Goal: Find specific page/section

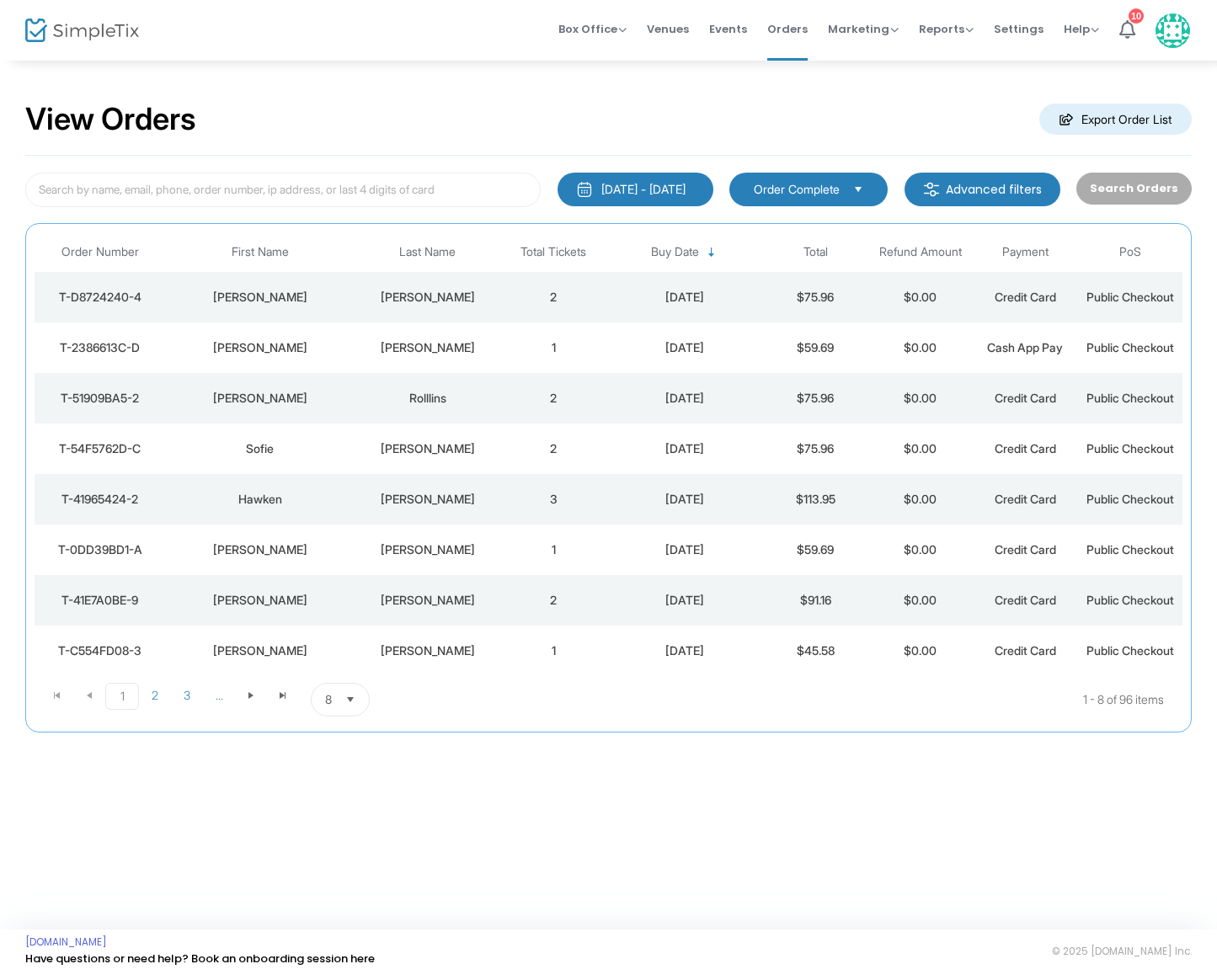
click at [404, 294] on div "[PERSON_NAME]" at bounding box center [428, 297] width 138 height 17
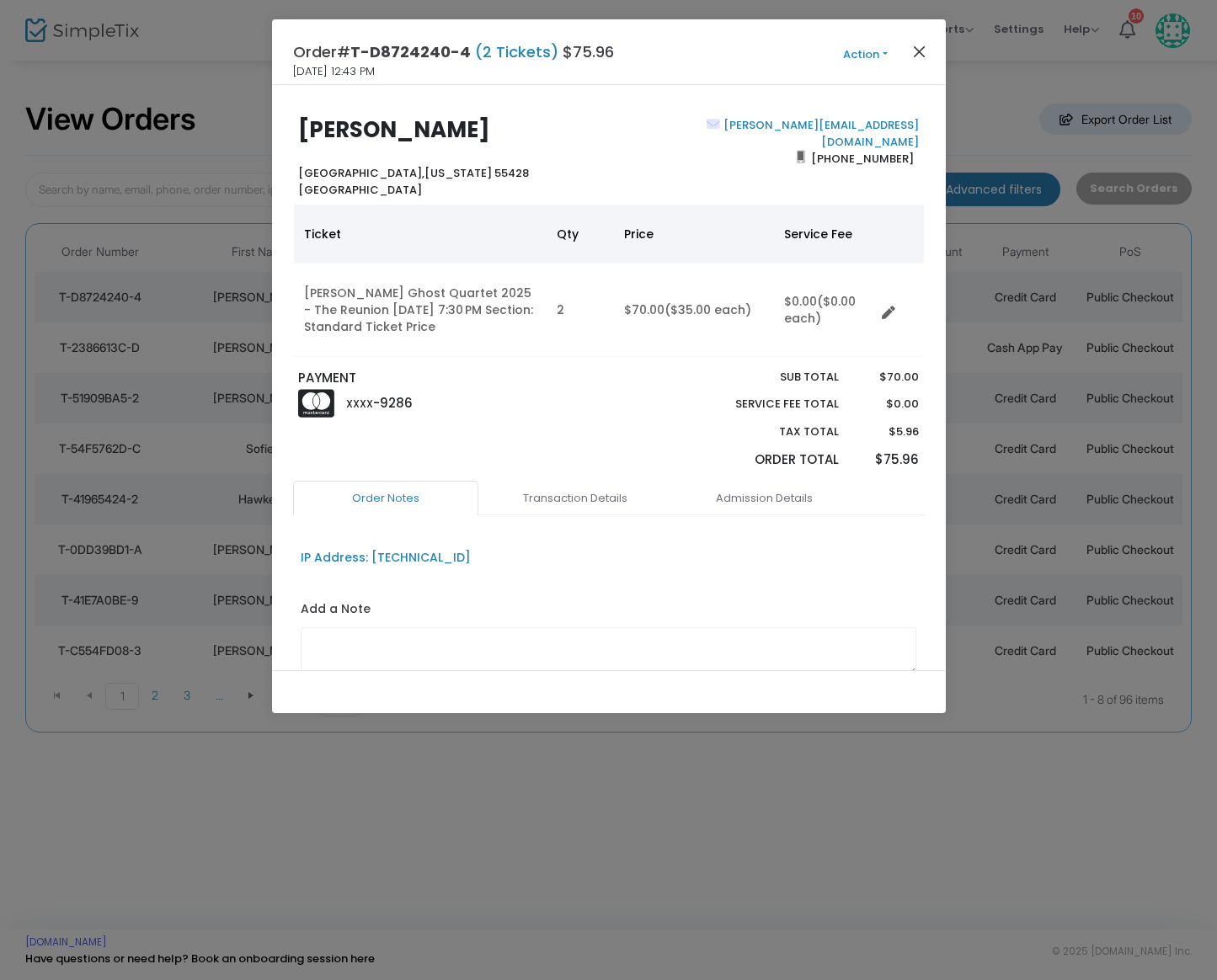
click at [920, 52] on button "Close" at bounding box center [918, 51] width 21 height 21
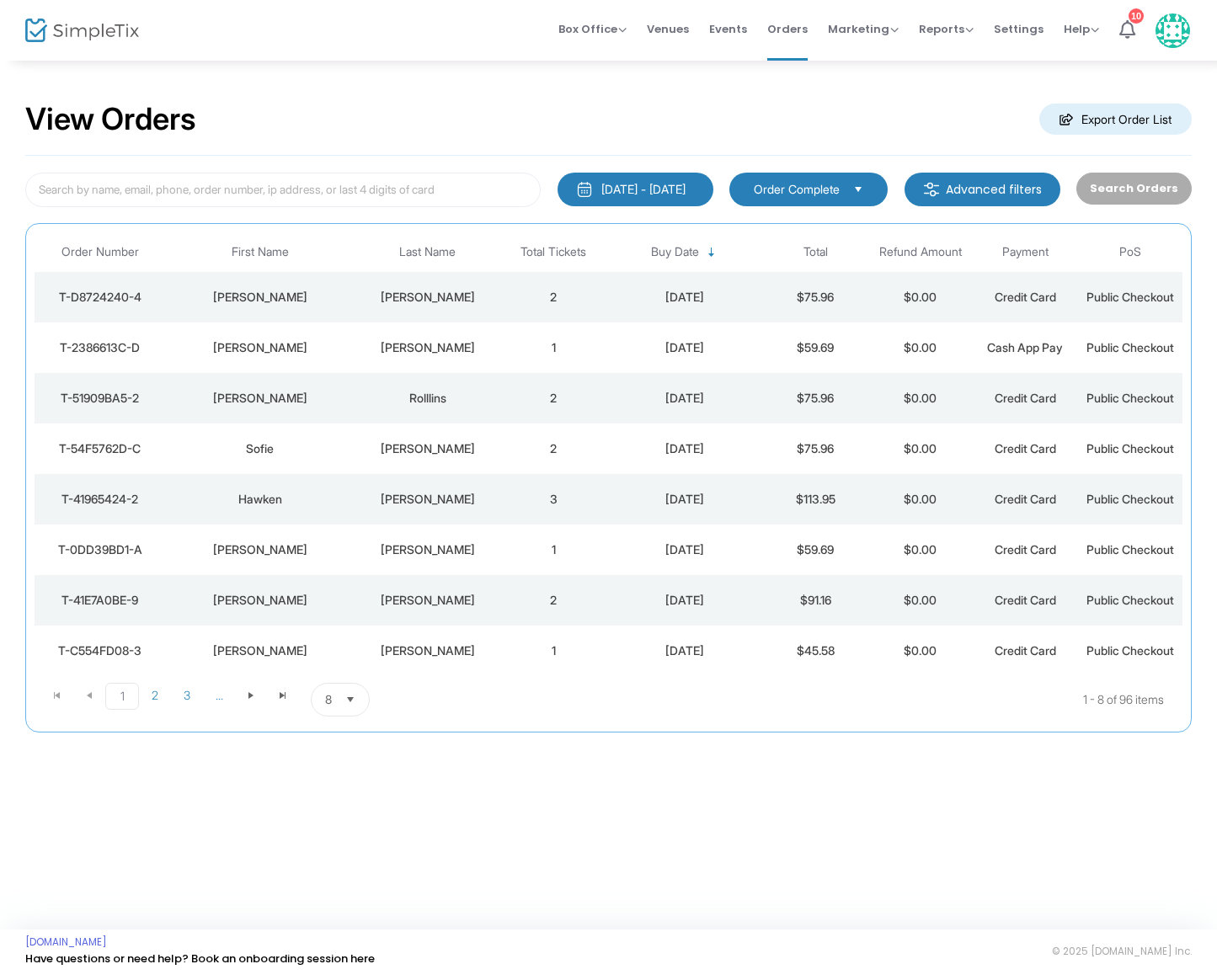
click at [496, 289] on div "[PERSON_NAME]" at bounding box center [428, 297] width 138 height 17
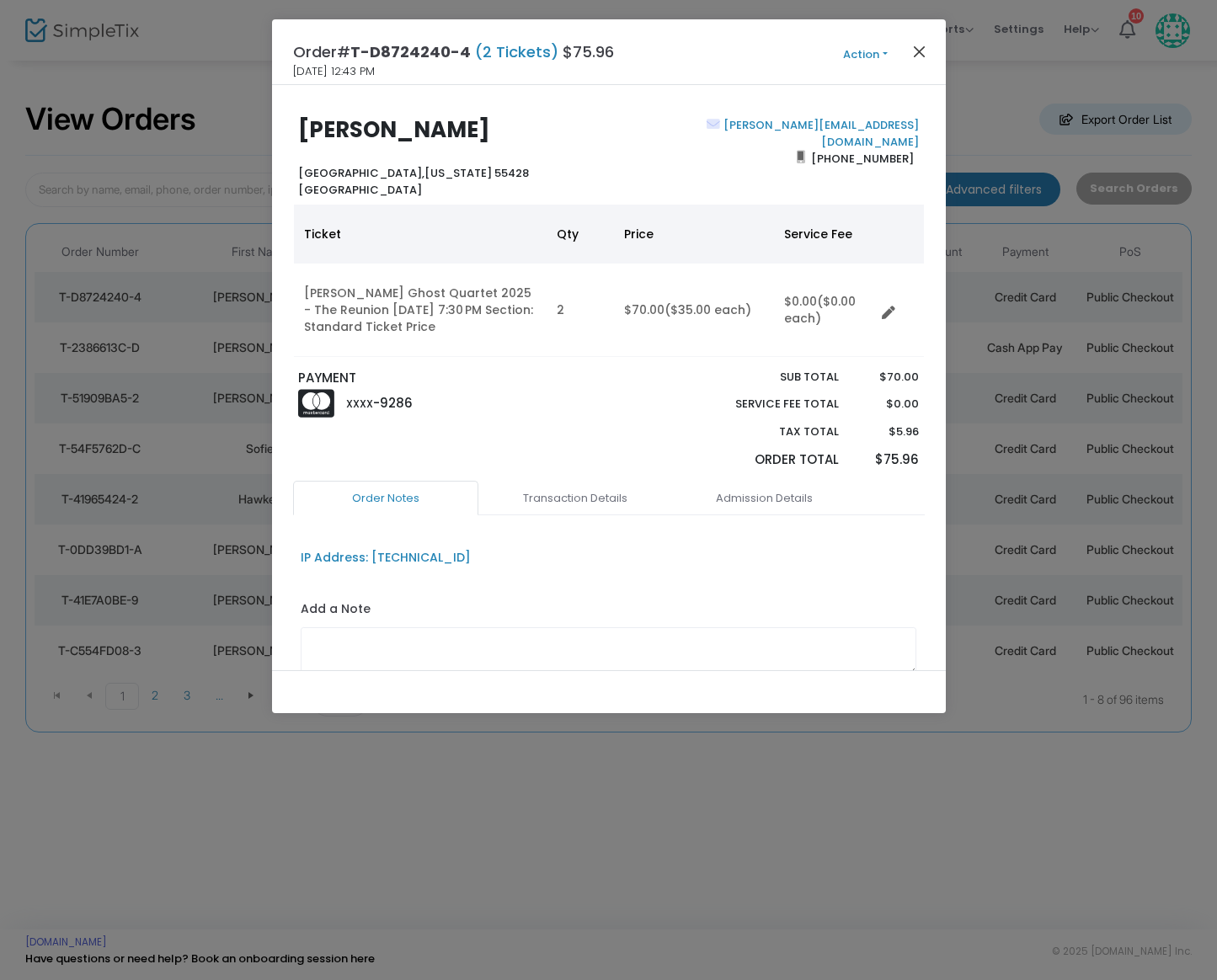
click at [920, 53] on button "Close" at bounding box center [918, 51] width 21 height 21
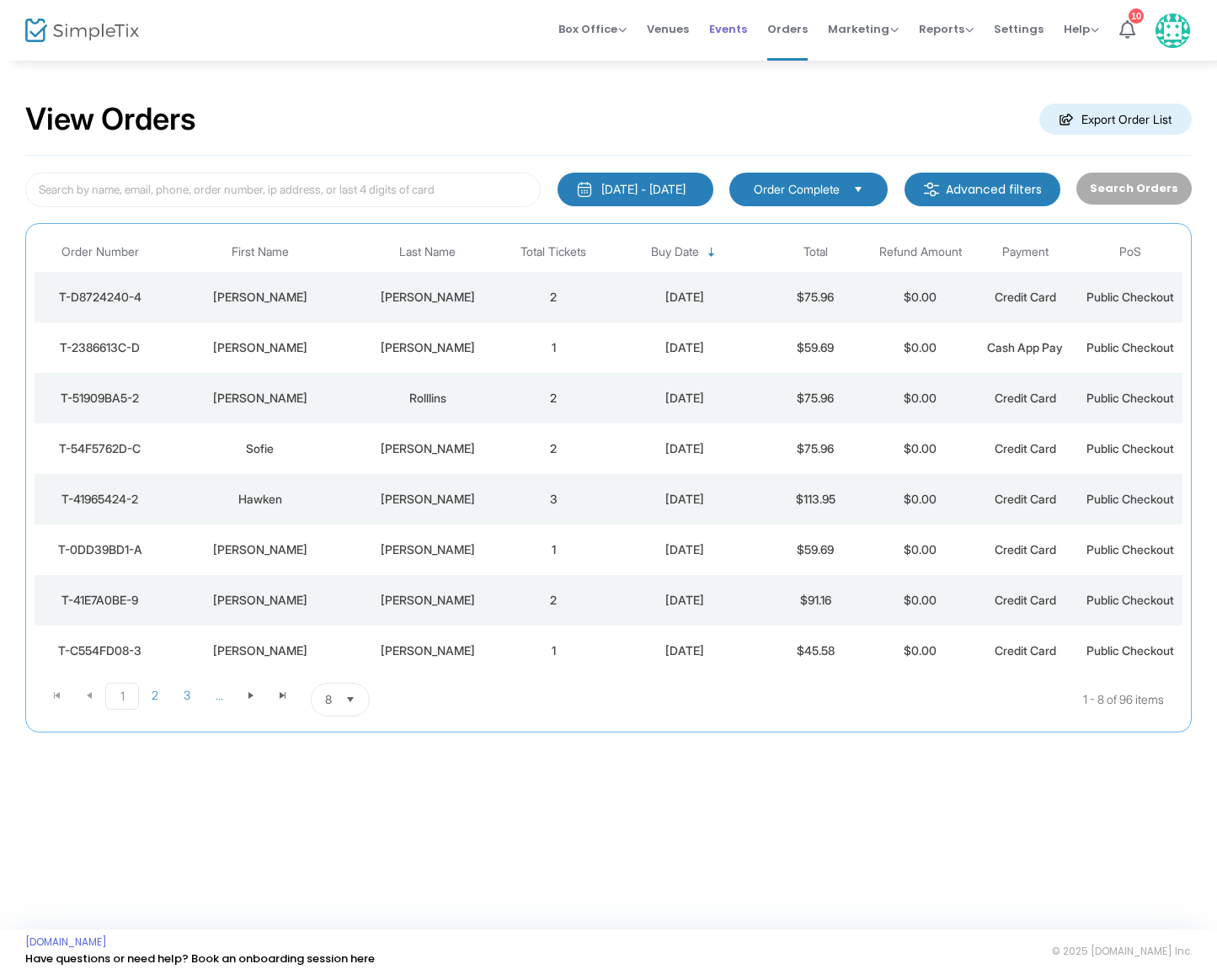
click at [739, 31] on span "Events" at bounding box center [728, 29] width 38 height 43
